Goal: Task Accomplishment & Management: Manage account settings

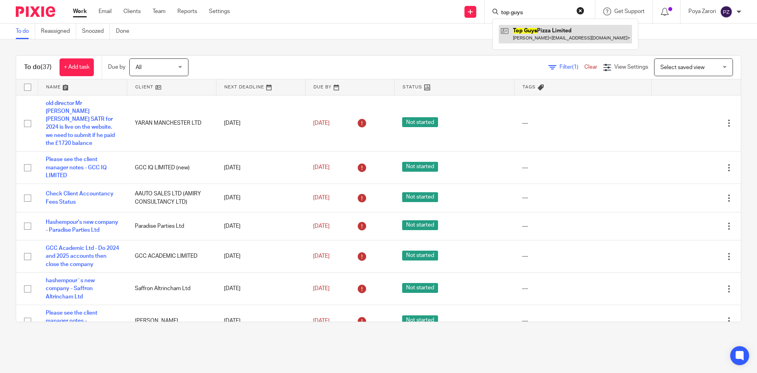
type input "top guys"
click at [537, 32] on link at bounding box center [565, 34] width 133 height 18
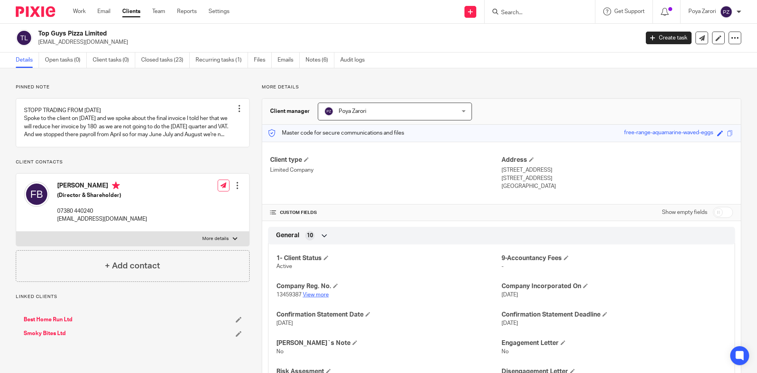
click at [310, 296] on link "View more" at bounding box center [316, 295] width 26 height 6
click at [510, 12] on input "Search" at bounding box center [536, 12] width 71 height 7
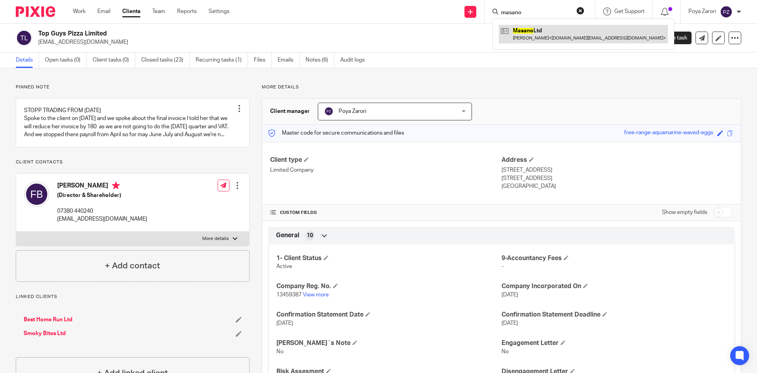
type input "masano"
click at [528, 38] on link at bounding box center [583, 34] width 169 height 18
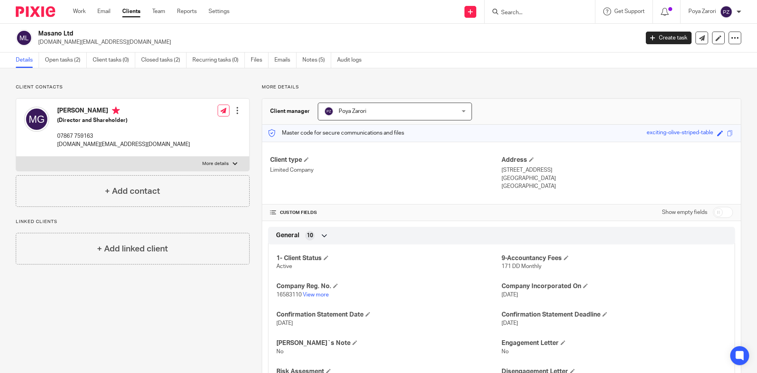
click at [230, 165] on label "More details" at bounding box center [132, 164] width 233 height 14
click at [16, 157] on input "More details" at bounding box center [16, 156] width 0 height 0
checkbox input "true"
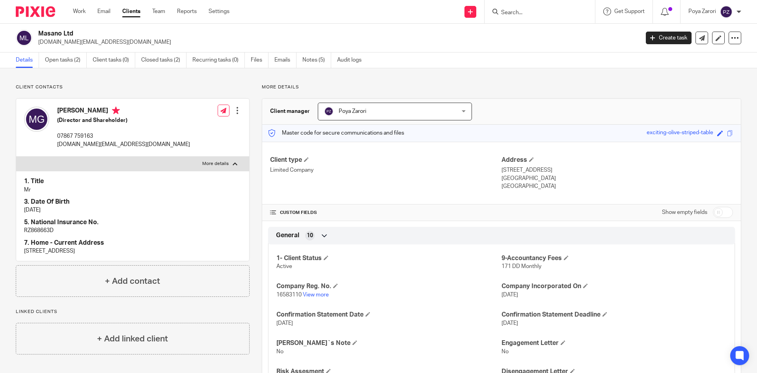
drag, startPoint x: 81, startPoint y: 112, endPoint x: 56, endPoint y: 111, distance: 25.2
click at [56, 111] on div "Masoud Ghamarizanganeh (Director and Shareholder) 07867 759163 mzj.co.uk@gmail.…" at bounding box center [107, 128] width 166 height 50
copy h4 "Masoud"
drag, startPoint x: 132, startPoint y: 112, endPoint x: 83, endPoint y: 112, distance: 48.9
click at [83, 112] on h4 "Masoud Ghamarizanganeh" at bounding box center [123, 112] width 133 height 10
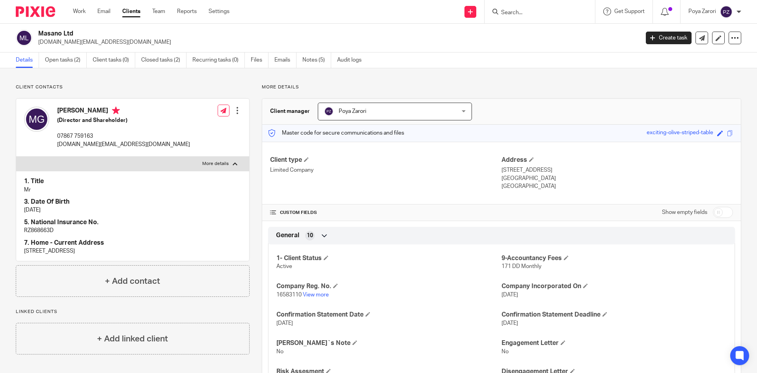
copy h4 "Ghamarizanganeh"
drag, startPoint x: 56, startPoint y: 231, endPoint x: 24, endPoint y: 230, distance: 31.2
click at [24, 230] on p "RZ868663D" at bounding box center [132, 230] width 217 height 8
copy p "RZ868663D"
drag, startPoint x: 56, startPoint y: 213, endPoint x: 24, endPoint y: 211, distance: 32.4
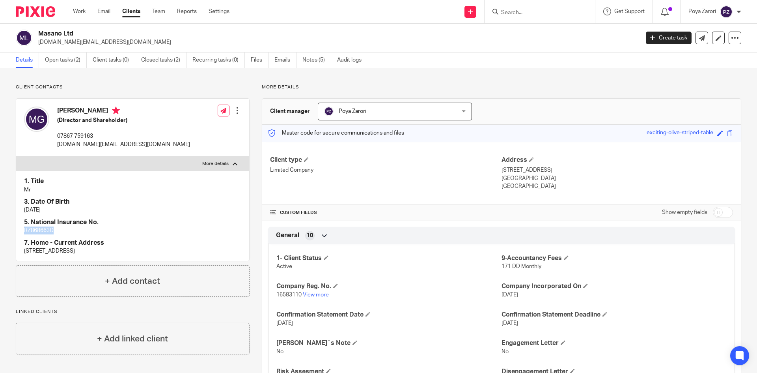
click at [24, 211] on div "1. Title Mr 3. Date Of Birth 27/05/1986 5. National Insurance No. RZ868663D 7. …" at bounding box center [132, 216] width 233 height 90
copy p "27/05/1986"
drag, startPoint x: 66, startPoint y: 251, endPoint x: 24, endPoint y: 251, distance: 42.2
click at [24, 251] on p "[STREET_ADDRESS]" at bounding box center [132, 251] width 217 height 8
copy p "[STREET_ADDRESS]"
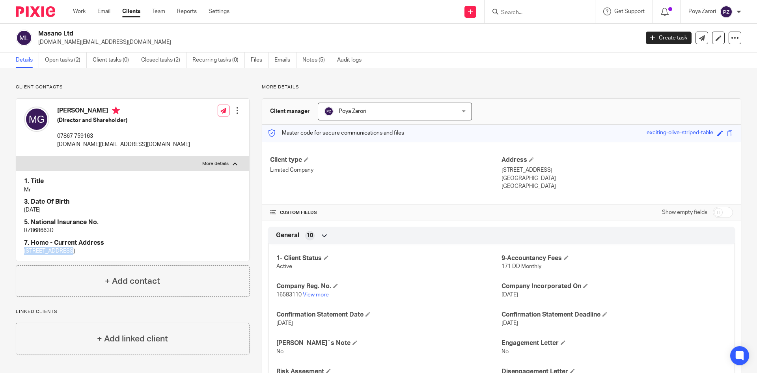
drag, startPoint x: 93, startPoint y: 253, endPoint x: 67, endPoint y: 252, distance: 25.3
click at [68, 252] on p "22 Beacon Grove St. Helens WA11 9DH" at bounding box center [132, 251] width 217 height 8
copy p "St. Helens"
drag, startPoint x: 124, startPoint y: 251, endPoint x: 95, endPoint y: 252, distance: 28.4
click at [95, 252] on p "22 Beacon Grove St. Helens WA11 9DH" at bounding box center [132, 251] width 217 height 8
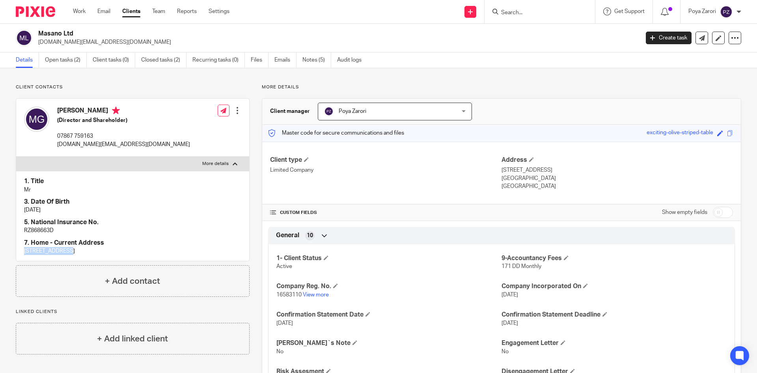
copy p "WA11 9DH"
drag, startPoint x: 95, startPoint y: 135, endPoint x: 57, endPoint y: 137, distance: 38.4
click at [56, 137] on div "Masoud Ghamarizanganeh (Director and Shareholder) 07867 759163 mzj.co.uk@gmail.…" at bounding box center [107, 128] width 166 height 50
copy p "07867 759163"
click at [315, 60] on link "Notes (5)" at bounding box center [317, 59] width 29 height 15
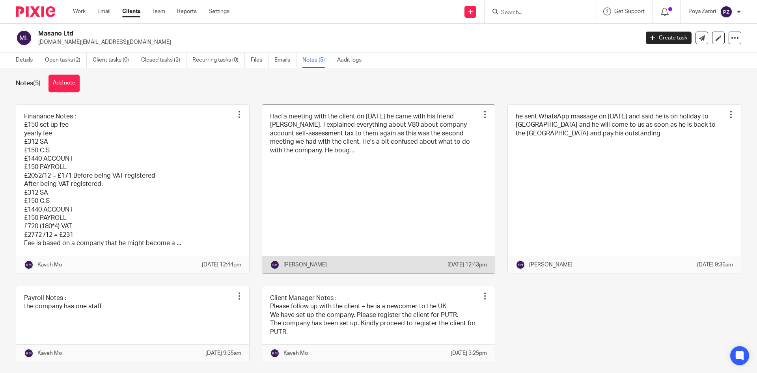
scroll to position [26, 0]
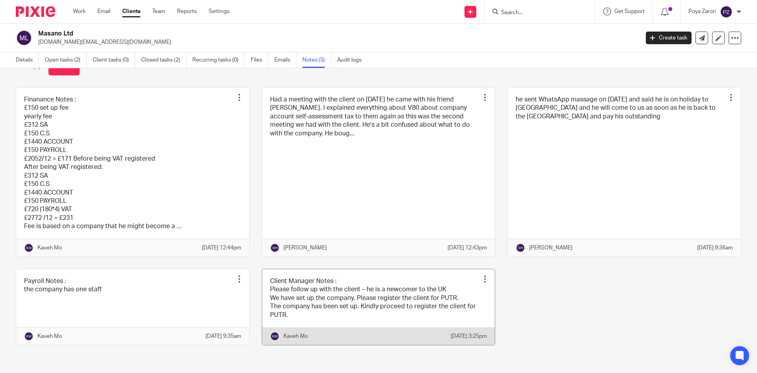
click at [392, 295] on link at bounding box center [378, 307] width 233 height 76
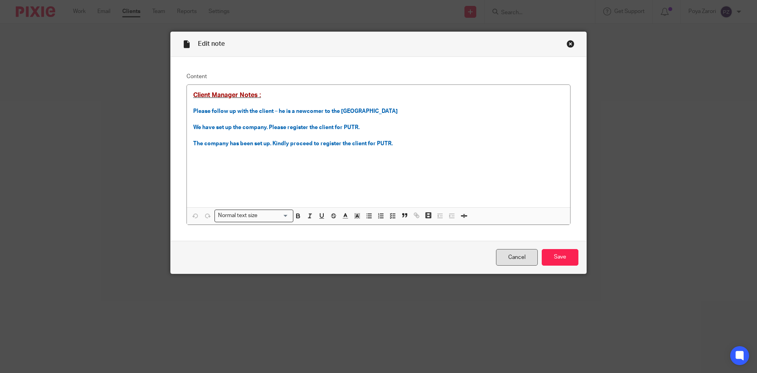
click at [502, 252] on link "Cancel" at bounding box center [517, 257] width 42 height 17
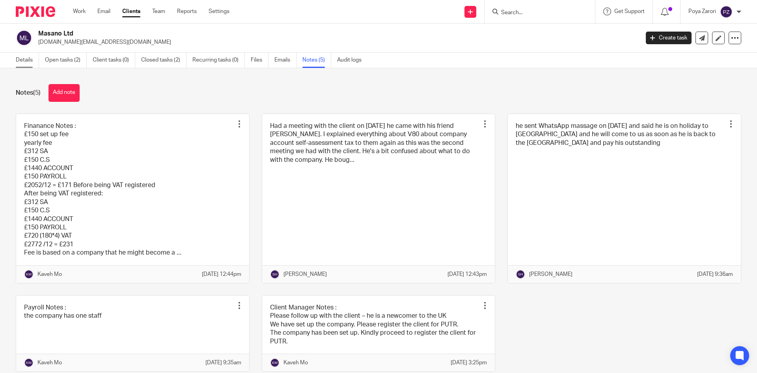
click at [20, 57] on link "Details" at bounding box center [27, 59] width 23 height 15
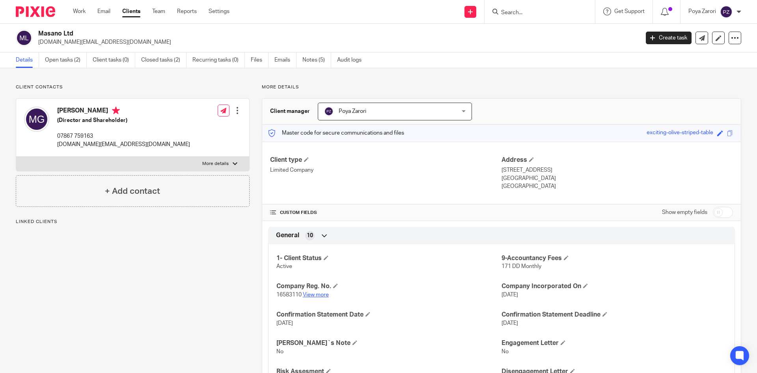
click at [317, 292] on link "View more" at bounding box center [316, 295] width 26 height 6
click at [79, 10] on link "Work" at bounding box center [79, 11] width 13 height 8
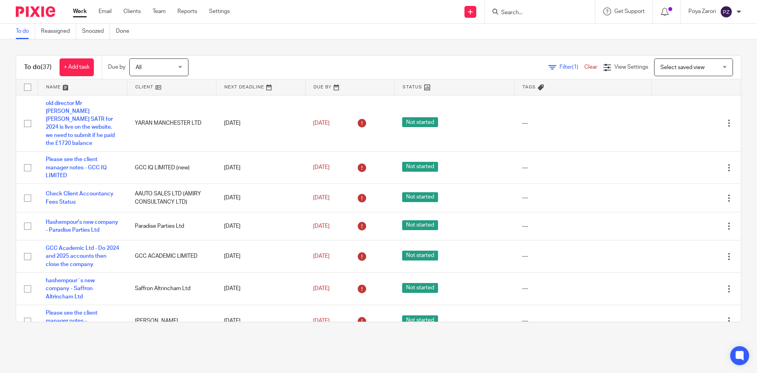
scroll to position [1010, 0]
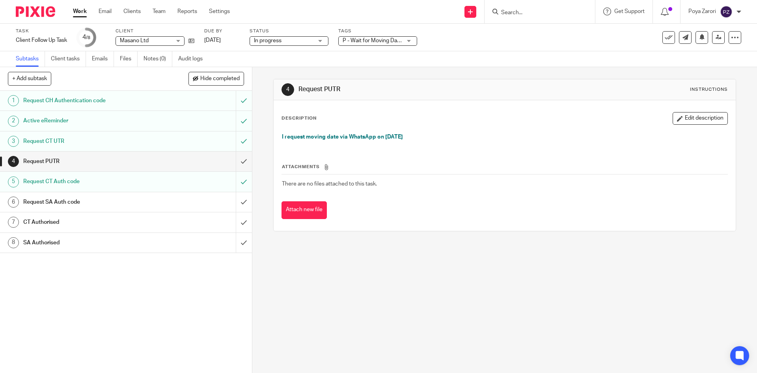
click at [93, 163] on h1 "Request PUTR" at bounding box center [91, 161] width 136 height 12
click at [413, 136] on p "I request moving date via WhatsApp on 26/08/2025" at bounding box center [504, 137] width 445 height 8
click at [425, 138] on p "I request moving date via WhatsApp on 26/08/2025" at bounding box center [504, 137] width 445 height 8
click at [707, 120] on button "Edit description" at bounding box center [700, 118] width 55 height 13
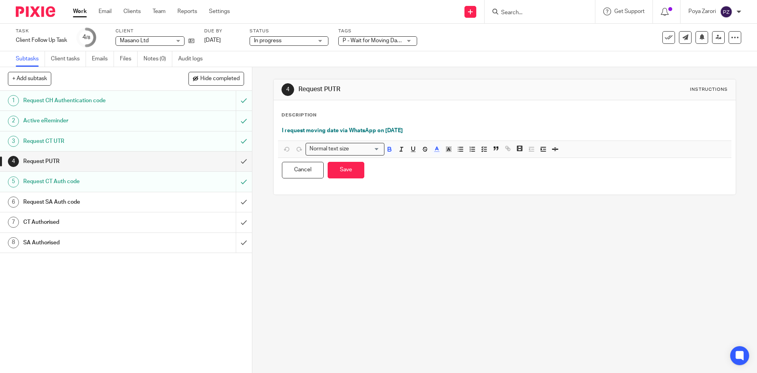
click at [425, 125] on div "I request moving date via WhatsApp on 26/08/2025" at bounding box center [504, 132] width 453 height 18
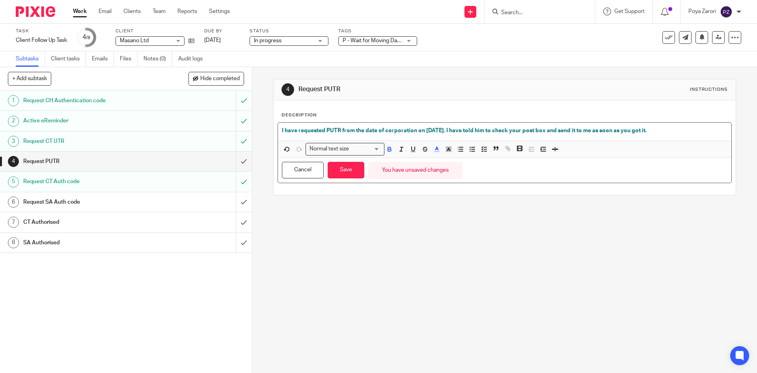
click at [279, 131] on div "I have requested PUTR from the date of corporation on 16/09/2025. I have told h…" at bounding box center [504, 132] width 453 height 18
click at [458, 150] on icon "button" at bounding box center [460, 149] width 7 height 7
click at [344, 172] on button "Save" at bounding box center [346, 170] width 37 height 17
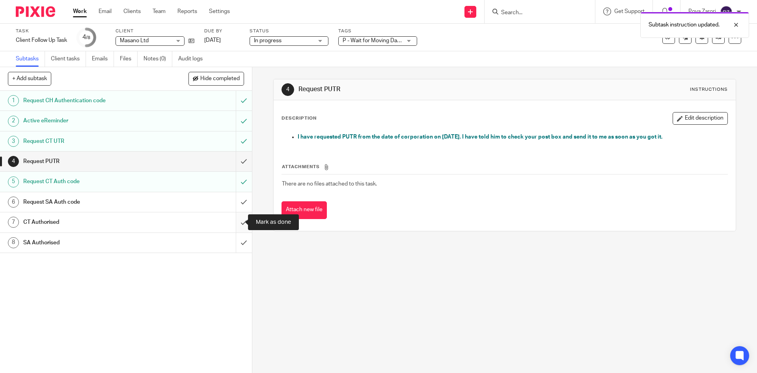
click at [241, 222] on input "submit" at bounding box center [126, 222] width 252 height 20
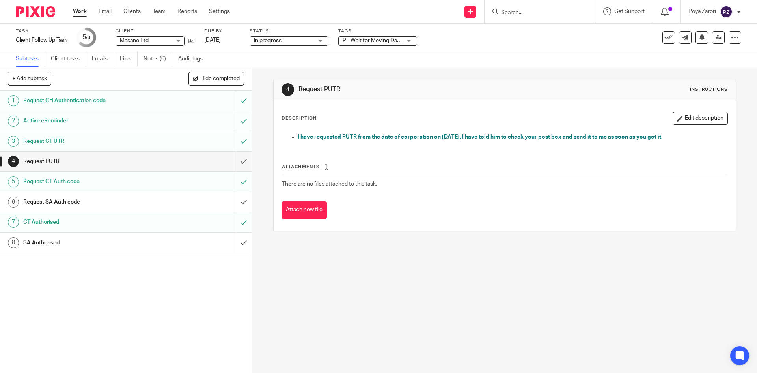
click at [318, 39] on div "In progress In progress" at bounding box center [289, 40] width 79 height 9
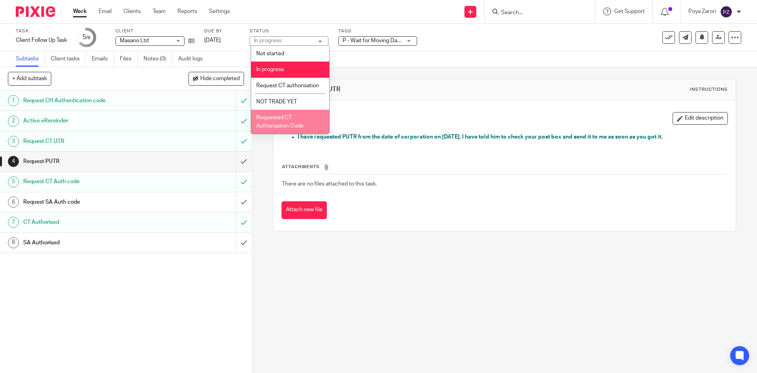
click at [409, 41] on div "P - Wait for Moving Date" at bounding box center [377, 40] width 79 height 9
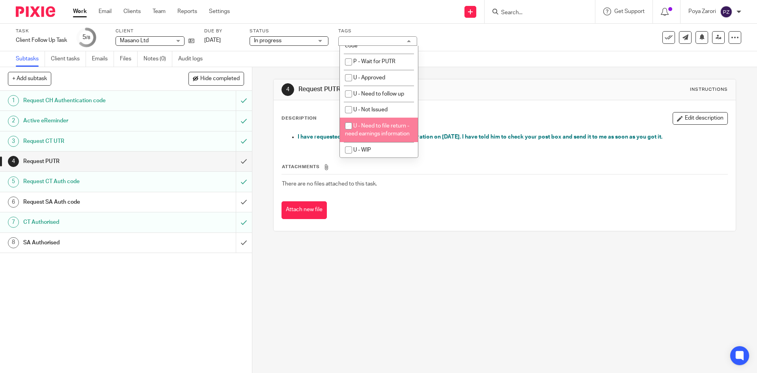
scroll to position [342, 0]
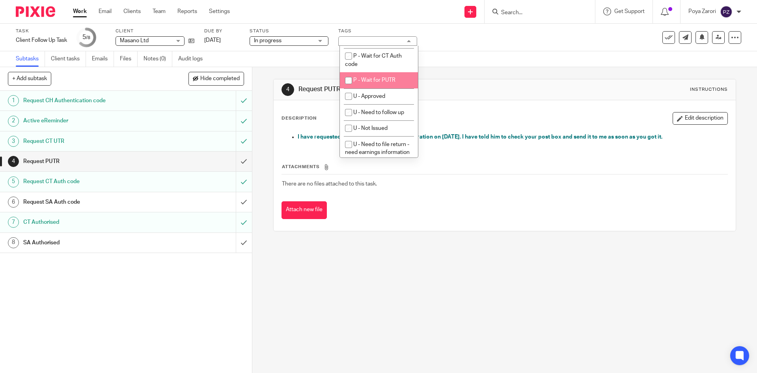
click at [385, 88] on li "P - Wait for PUTR" at bounding box center [379, 80] width 78 height 16
checkbox input "true"
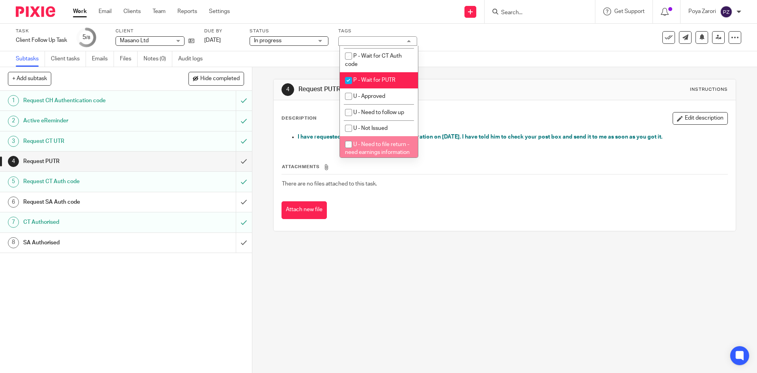
click at [410, 265] on div "4 Request PUTR Instructions Description Edit description I have requested PUTR …" at bounding box center [504, 220] width 505 height 306
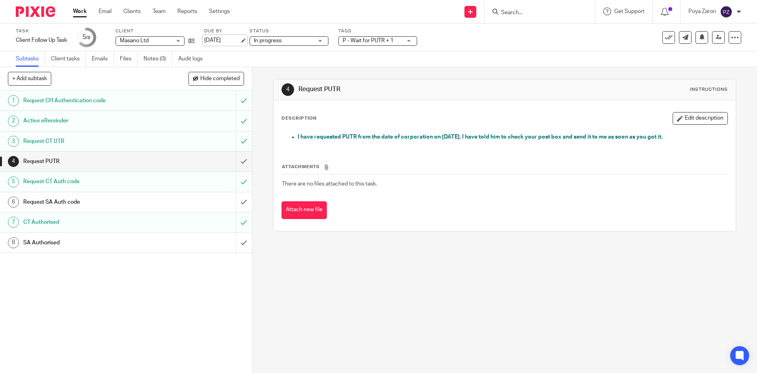
click at [235, 40] on link "16 Sep 2025" at bounding box center [222, 40] width 36 height 8
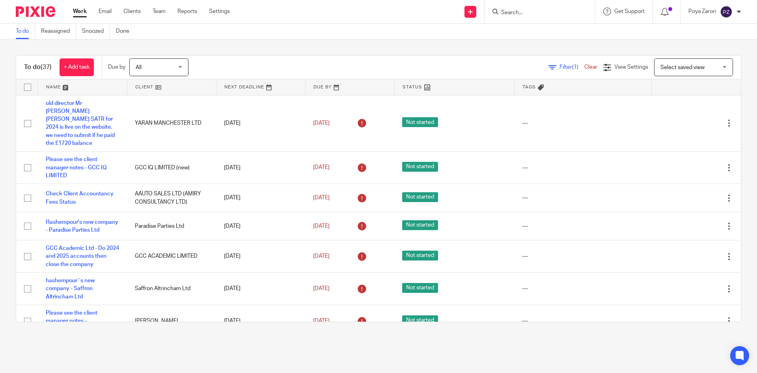
scroll to position [1014, 0]
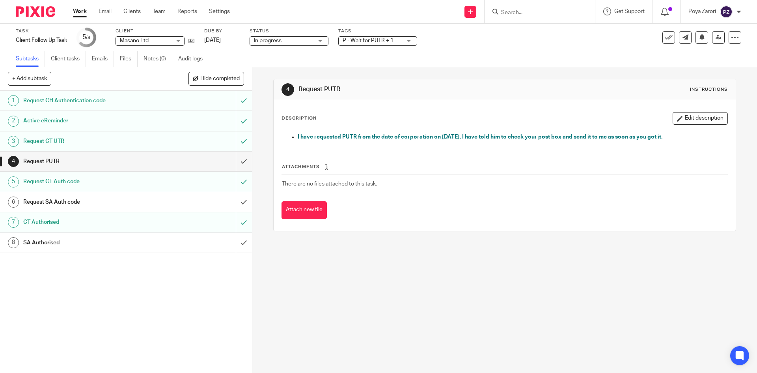
click at [401, 38] on span "P - Wait for PUTR + 1" at bounding box center [372, 41] width 59 height 8
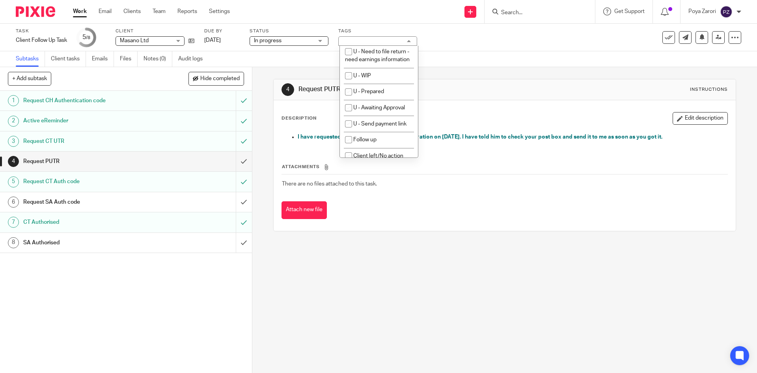
scroll to position [618, 0]
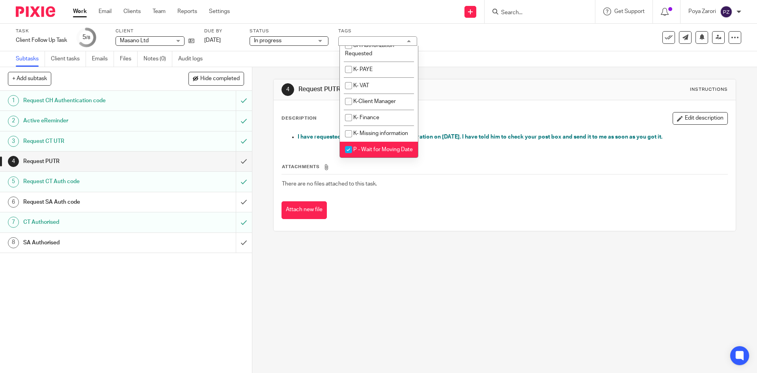
click at [348, 142] on input "checkbox" at bounding box center [348, 149] width 15 height 15
checkbox input "false"
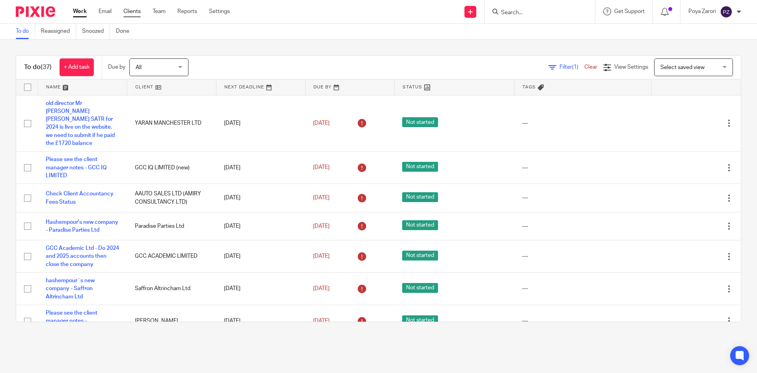
click at [137, 11] on link "Clients" at bounding box center [131, 11] width 17 height 8
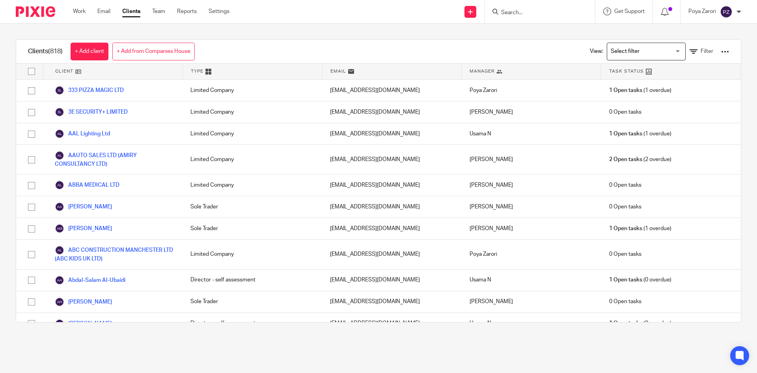
click at [530, 15] on input "Search" at bounding box center [536, 12] width 71 height 7
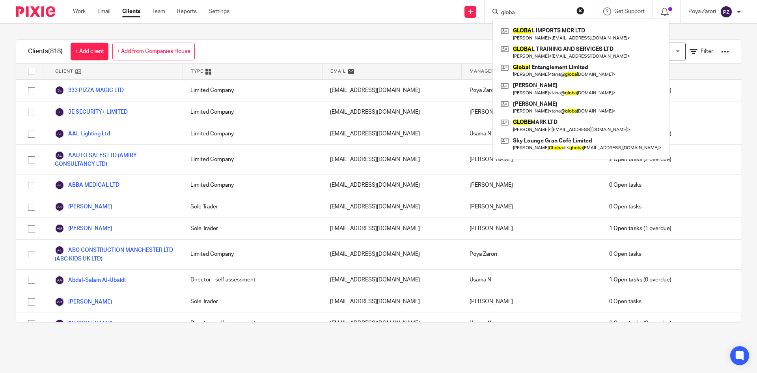
type input "globa"
click at [578, 8] on button "reset" at bounding box center [581, 11] width 8 height 8
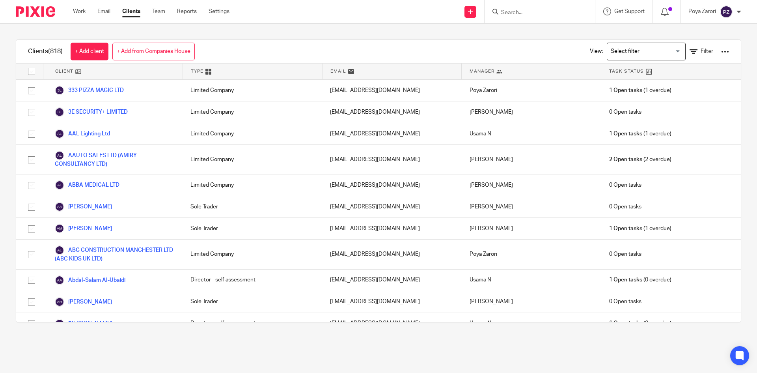
click at [523, 9] on form at bounding box center [543, 12] width 84 height 10
click at [518, 12] on input "Search" at bounding box center [536, 12] width 71 height 7
click at [523, 11] on input "Search" at bounding box center [536, 12] width 71 height 7
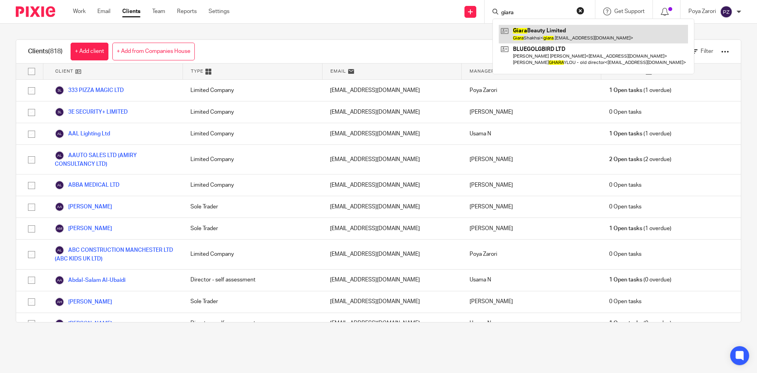
type input "giara"
click at [539, 39] on link at bounding box center [593, 34] width 189 height 18
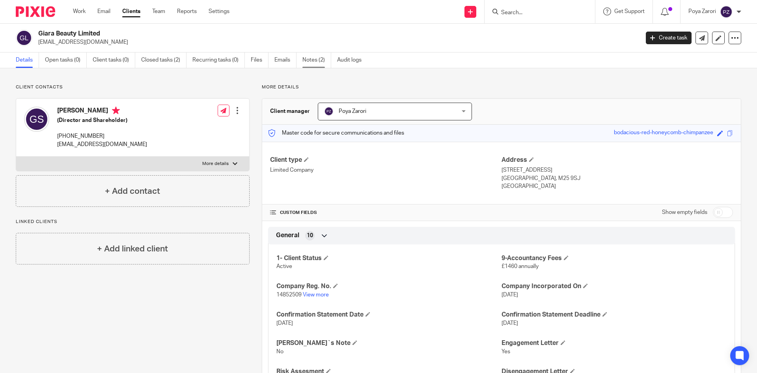
click at [318, 60] on link "Notes (2)" at bounding box center [317, 59] width 29 height 15
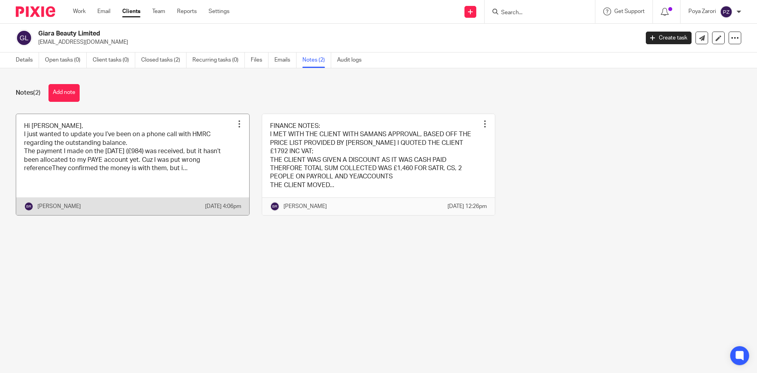
click at [108, 163] on link at bounding box center [132, 164] width 233 height 101
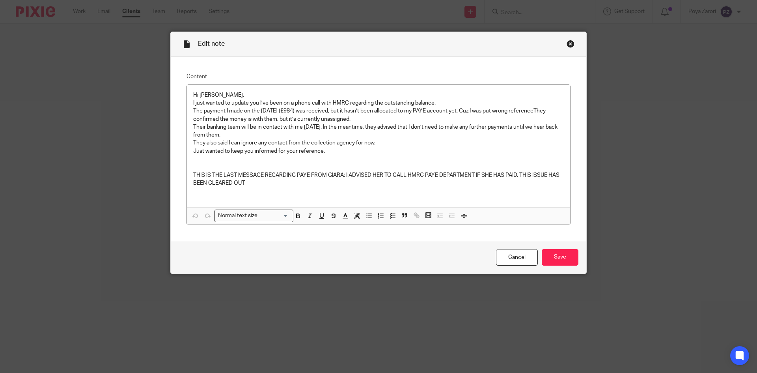
click at [567, 43] on div "Close this dialog window" at bounding box center [571, 44] width 8 height 8
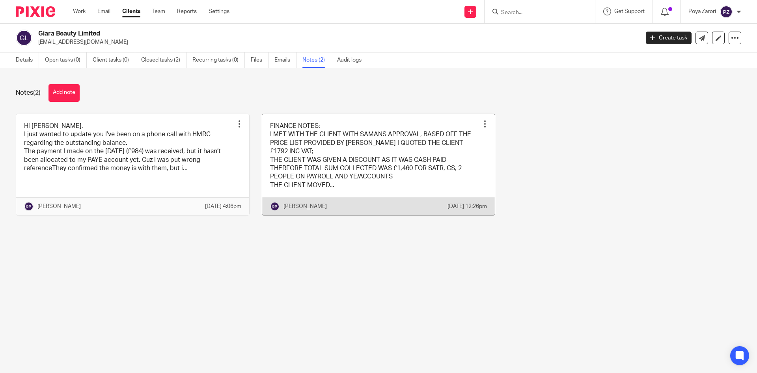
click at [357, 165] on link at bounding box center [378, 164] width 233 height 101
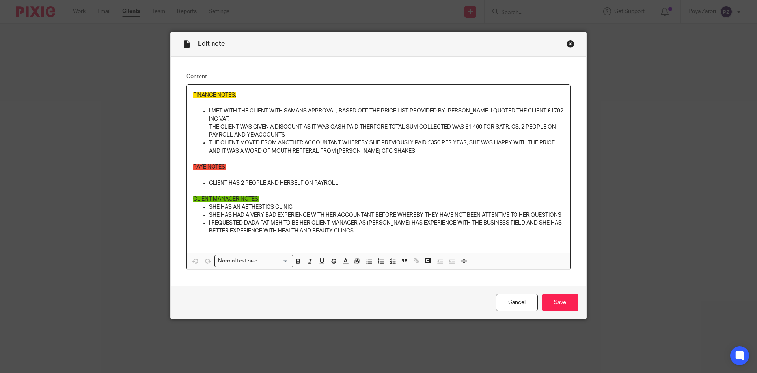
click at [568, 44] on div "Close this dialog window" at bounding box center [571, 44] width 8 height 8
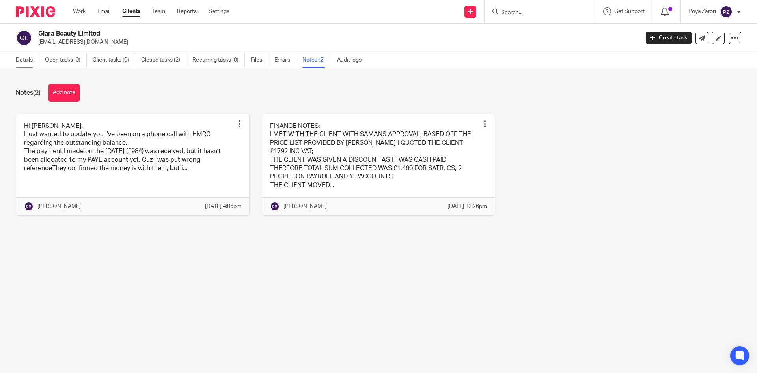
click at [21, 58] on link "Details" at bounding box center [27, 59] width 23 height 15
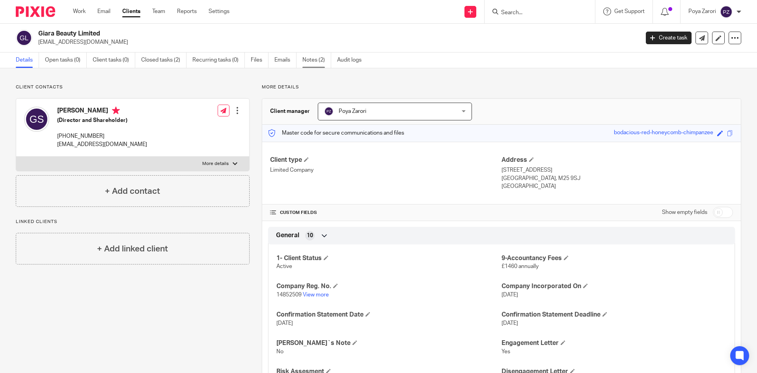
click at [316, 59] on link "Notes (2)" at bounding box center [317, 59] width 29 height 15
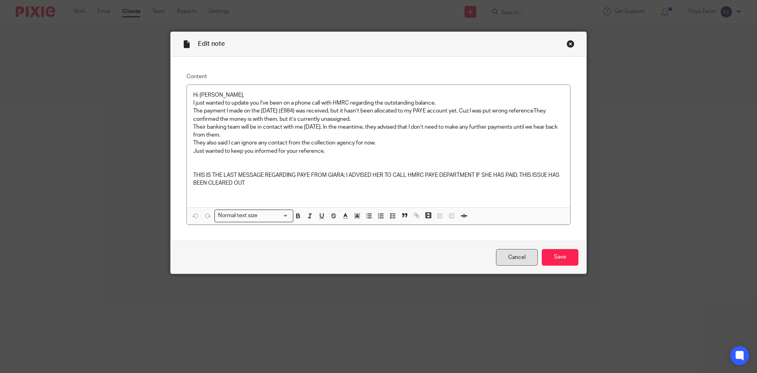
click at [527, 257] on link "Cancel" at bounding box center [517, 257] width 42 height 17
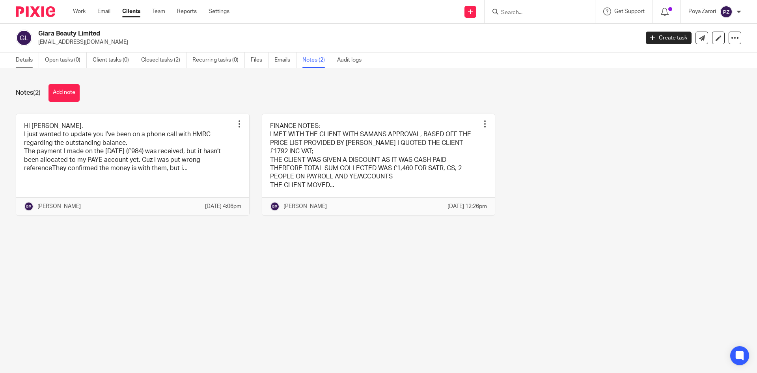
click at [28, 60] on link "Details" at bounding box center [27, 59] width 23 height 15
